Goal: Task Accomplishment & Management: Manage account settings

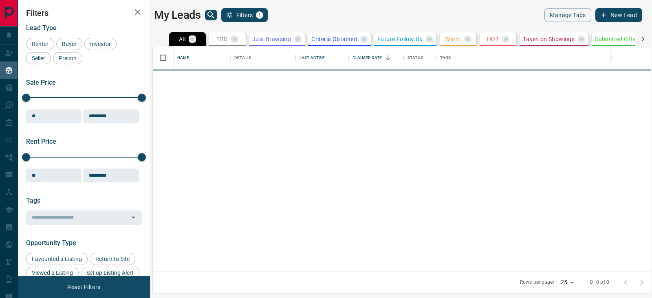
scroll to position [218, 490]
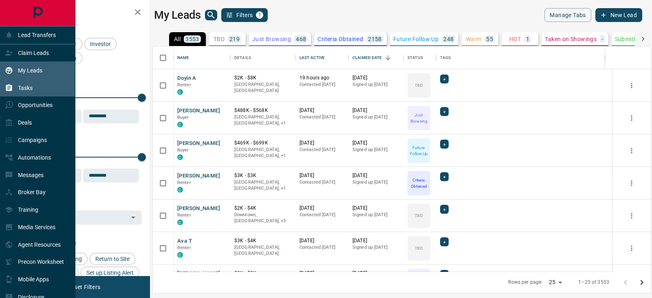
click at [29, 88] on p "Tasks" at bounding box center [25, 88] width 15 height 7
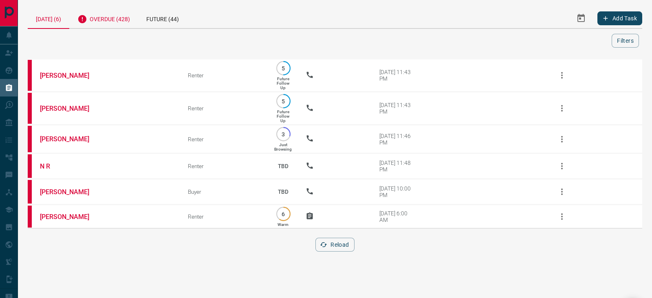
click at [114, 24] on div "Overdue (428)" at bounding box center [103, 18] width 69 height 20
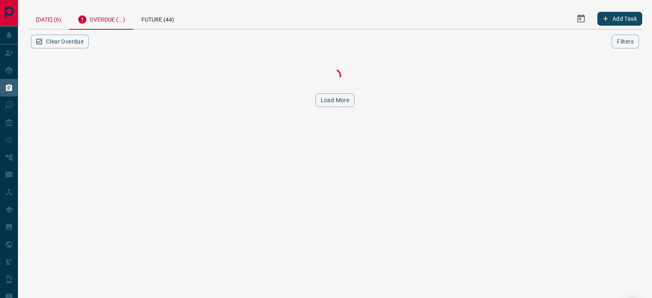
click at [49, 19] on div "[DATE] (6)" at bounding box center [49, 18] width 42 height 21
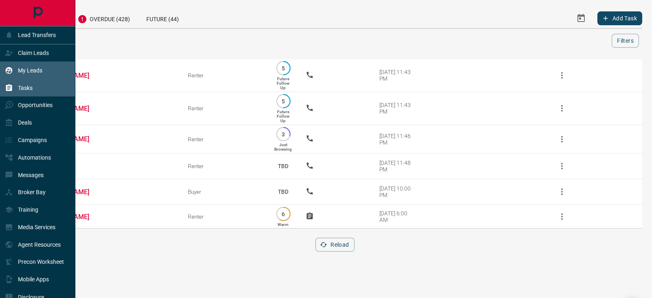
click at [24, 74] on p "My Leads" at bounding box center [30, 70] width 24 height 7
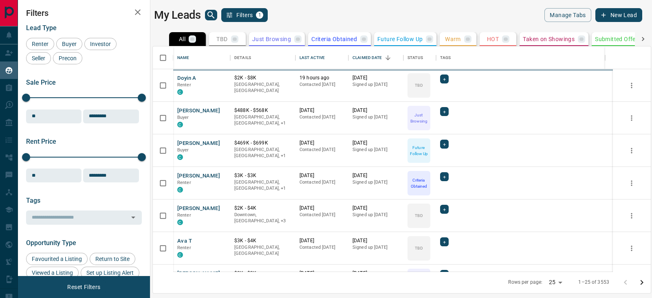
scroll to position [218, 490]
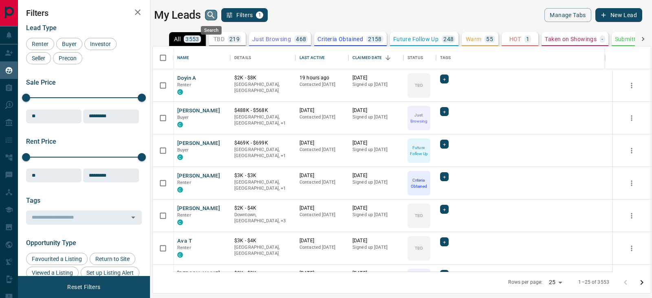
click at [209, 11] on icon "search button" at bounding box center [211, 15] width 10 height 10
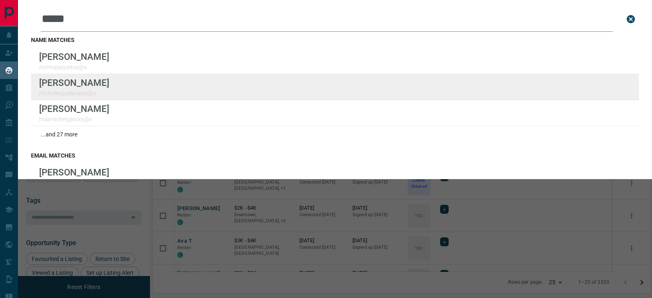
type input "*****"
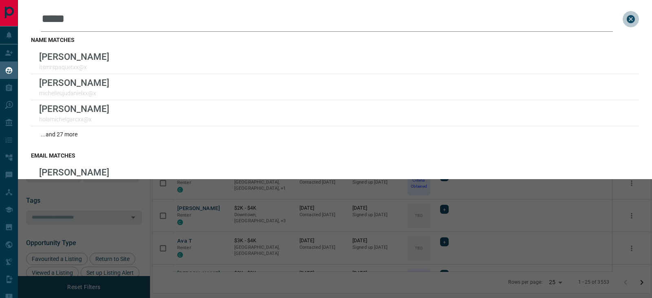
drag, startPoint x: 624, startPoint y: 13, endPoint x: 357, endPoint y: 27, distance: 267.3
click at [623, 13] on button "close search bar" at bounding box center [631, 19] width 16 height 16
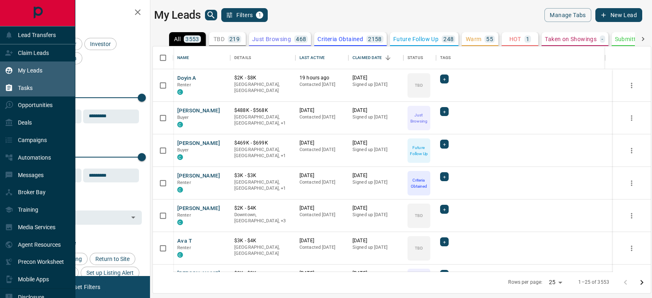
click at [35, 86] on div "Tasks" at bounding box center [37, 88] width 75 height 18
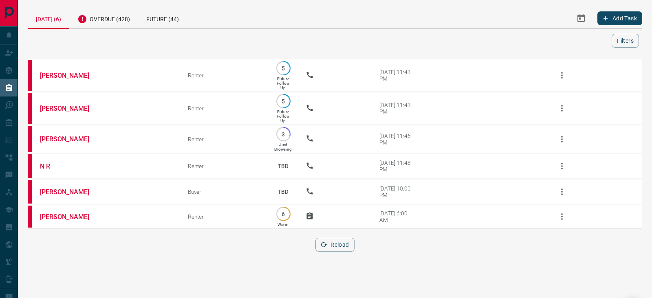
click at [130, 43] on div at bounding box center [321, 41] width 581 height 14
click at [126, 40] on div at bounding box center [321, 41] width 581 height 14
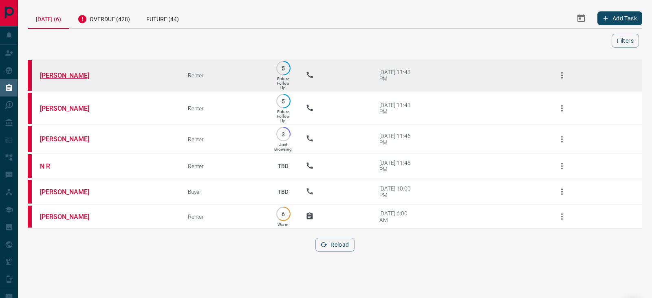
click at [64, 73] on link "[PERSON_NAME]" at bounding box center [70, 76] width 61 height 8
click at [572, 72] on td at bounding box center [591, 75] width 102 height 33
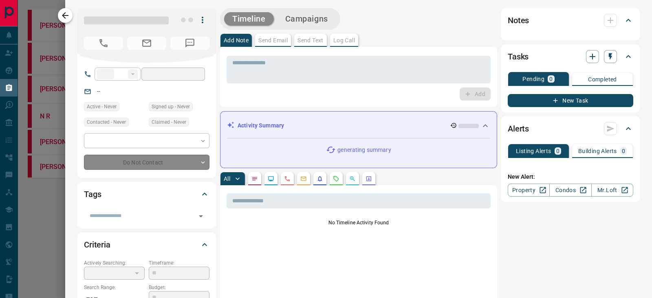
type input "**"
type input "**********"
type input "*"
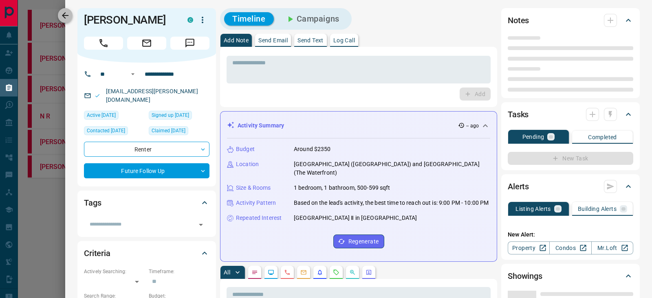
click at [63, 11] on icon "button" at bounding box center [65, 16] width 10 height 10
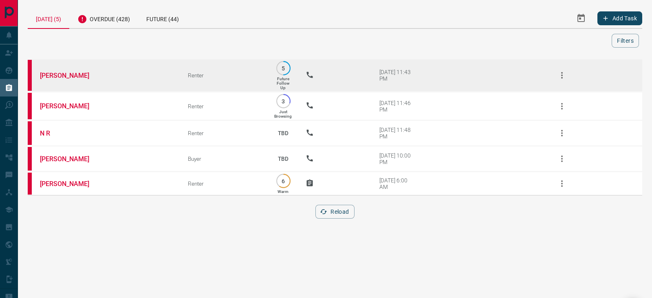
click at [56, 80] on td "[PERSON_NAME]" at bounding box center [102, 75] width 148 height 33
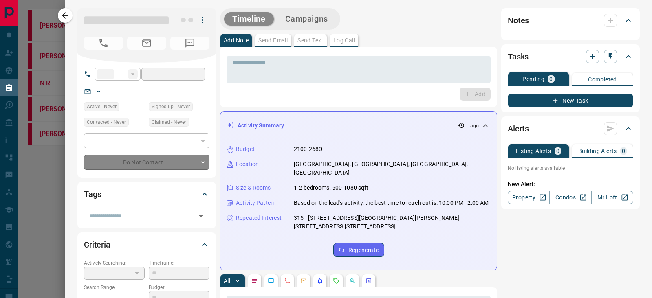
type input "**"
type input "**********"
type input "*"
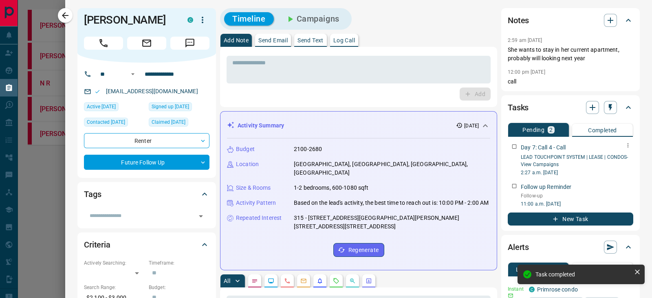
click at [625, 144] on icon "button" at bounding box center [628, 145] width 7 height 7
click at [609, 174] on li "Delete" at bounding box center [607, 173] width 36 height 12
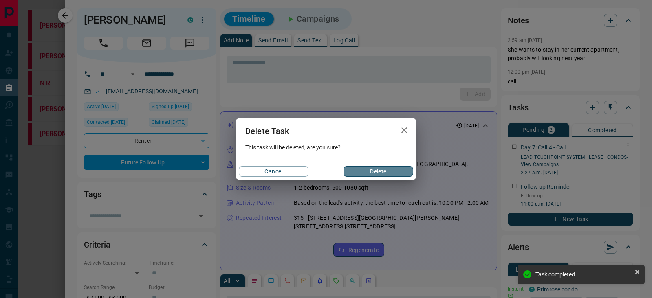
click at [380, 168] on button "Delete" at bounding box center [379, 171] width 70 height 11
